Goal: Task Accomplishment & Management: Manage account settings

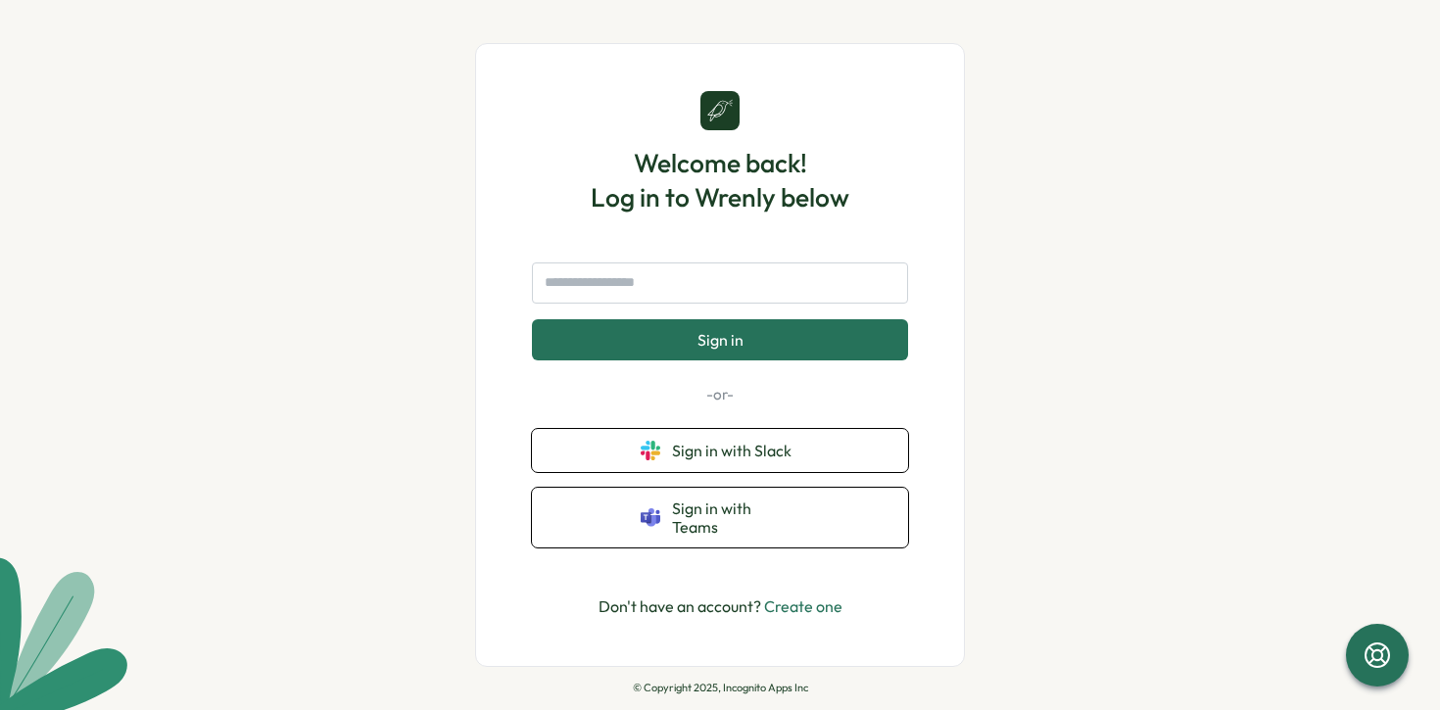
click at [1070, 511] on div "Welcome back! Log in to Wrenly below Sign in -or- Sign in with Slack Sign in wi…" at bounding box center [720, 355] width 1440 height 710
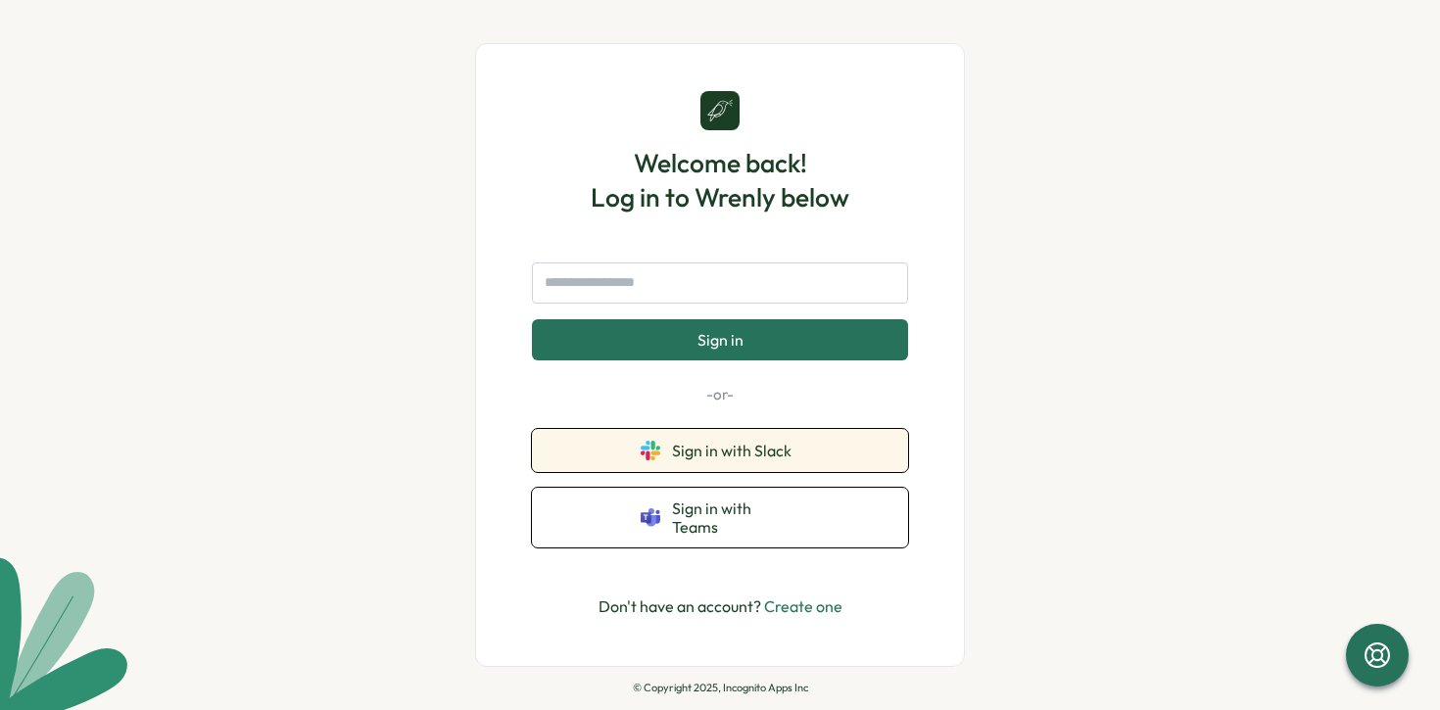
click at [783, 459] on span "Sign in with Slack" at bounding box center [735, 451] width 127 height 18
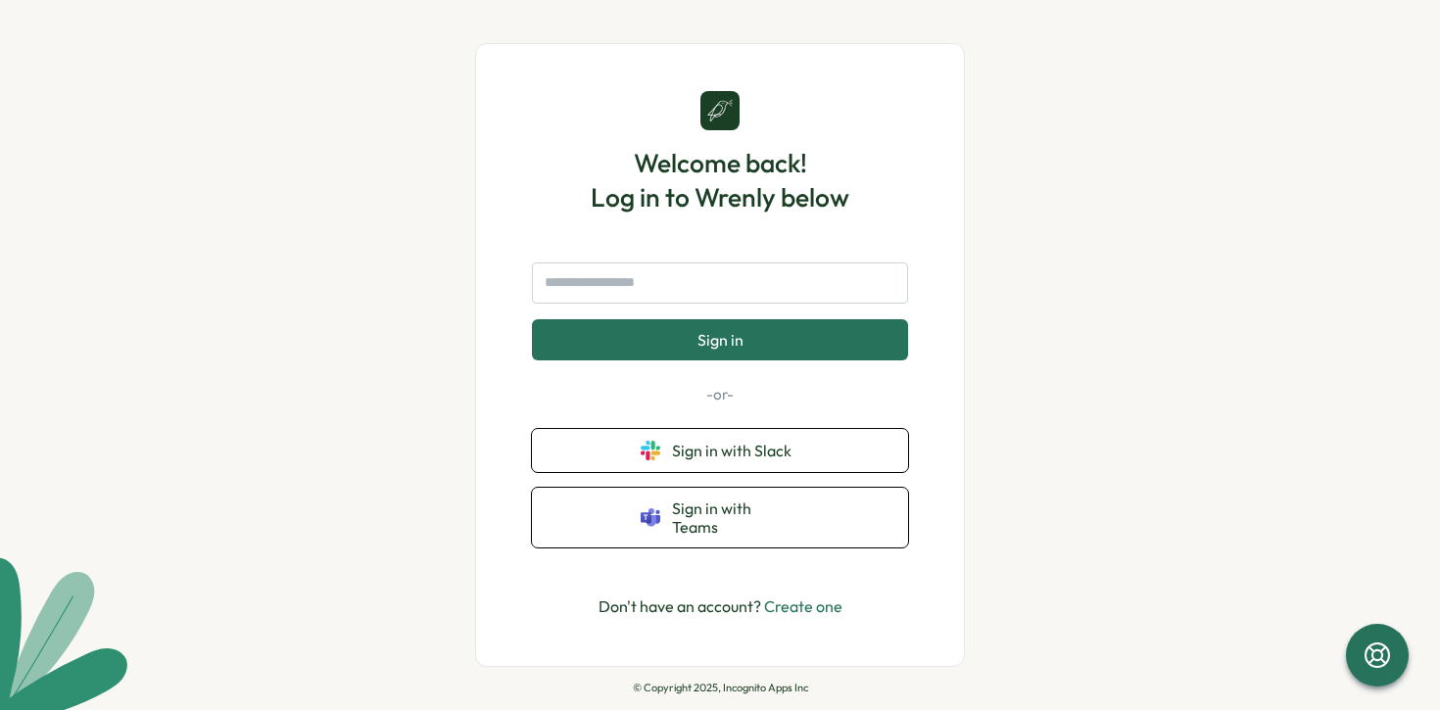
click at [879, 356] on button "Sign in" at bounding box center [720, 339] width 376 height 41
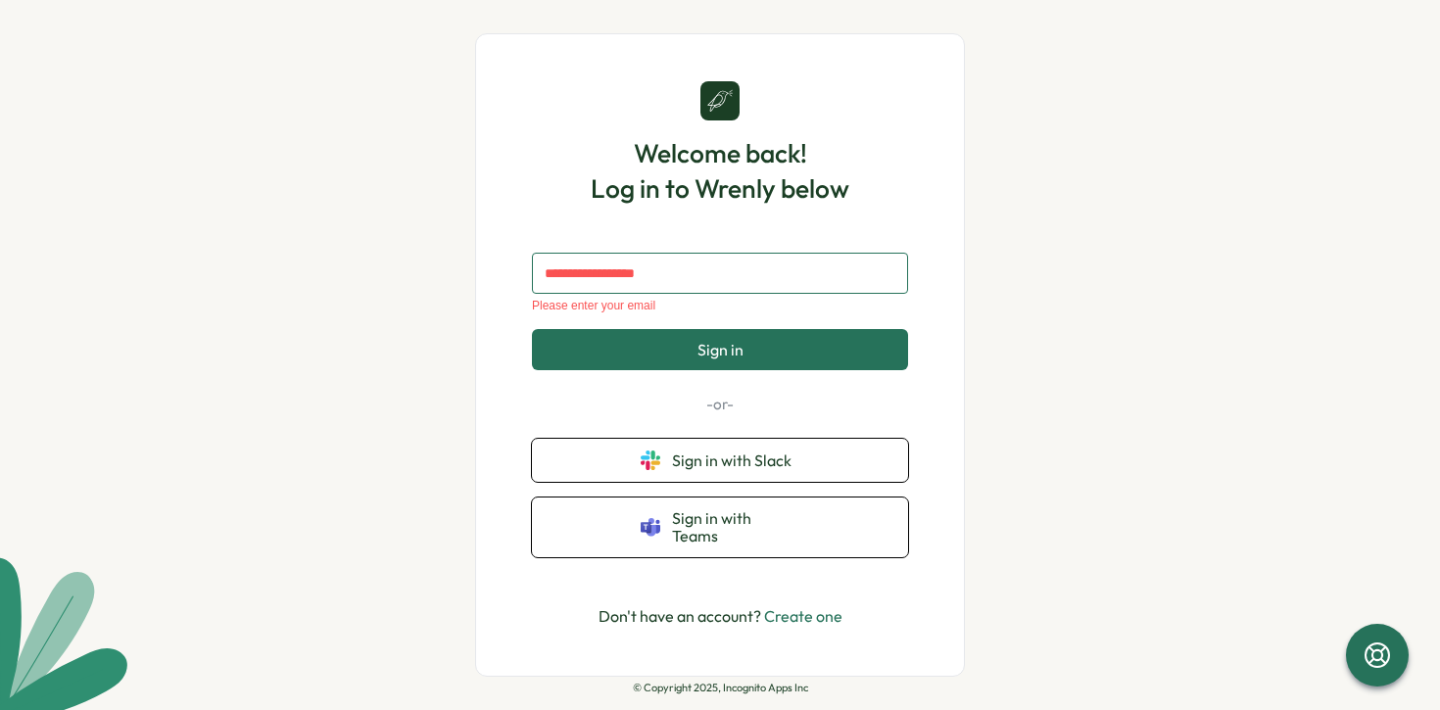
click at [795, 292] on input "text" at bounding box center [720, 273] width 376 height 41
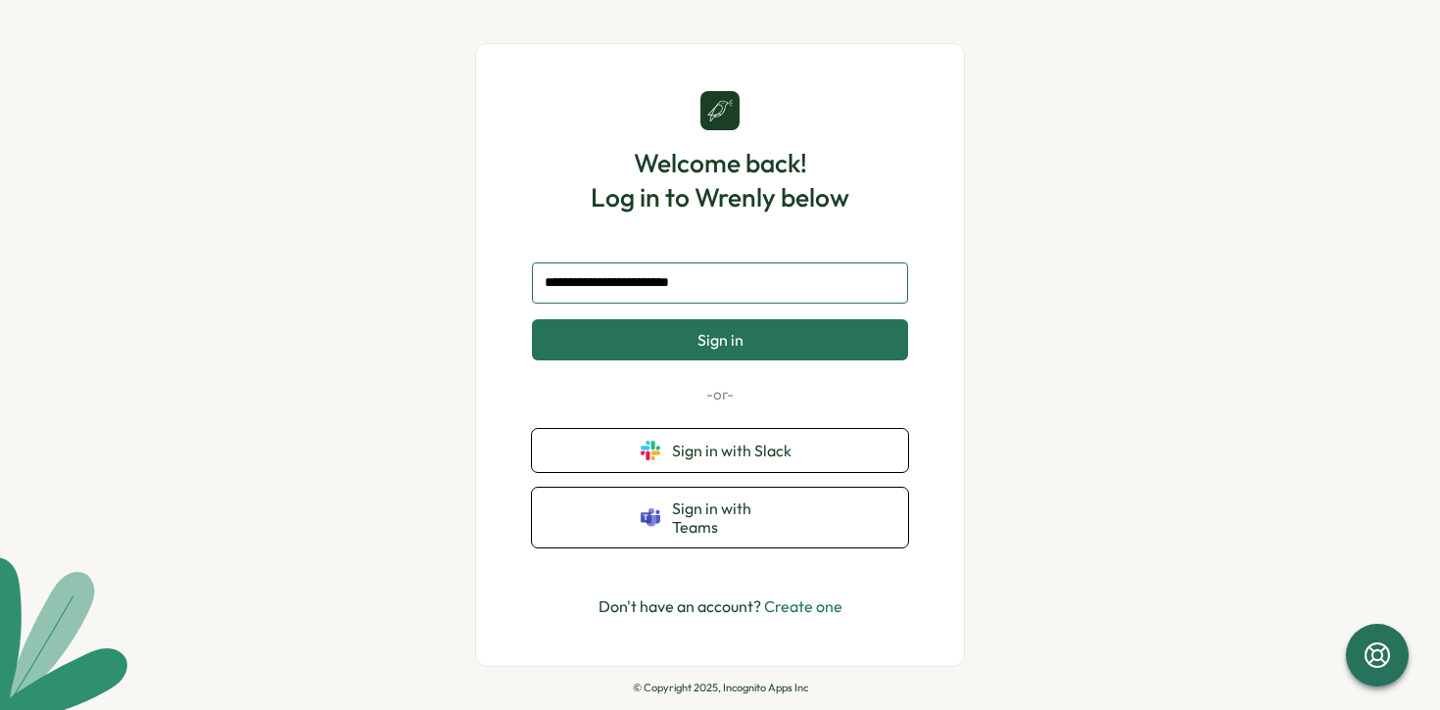
type input "**********"
click at [752, 352] on button "Sign in" at bounding box center [720, 339] width 376 height 41
